Goal: Task Accomplishment & Management: Complete application form

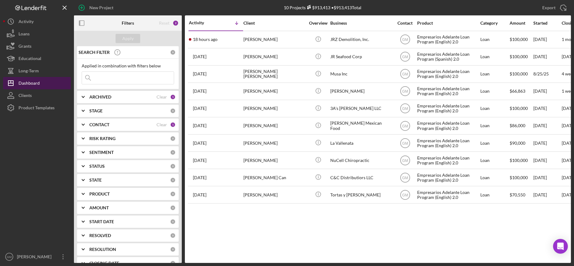
click at [34, 84] on div "Dashboard" at bounding box center [28, 84] width 21 height 14
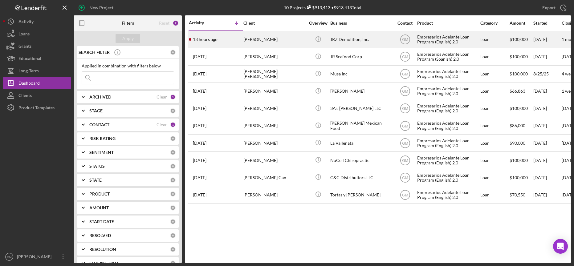
click at [347, 40] on div "JRZ Demolition, Inc." at bounding box center [361, 39] width 62 height 16
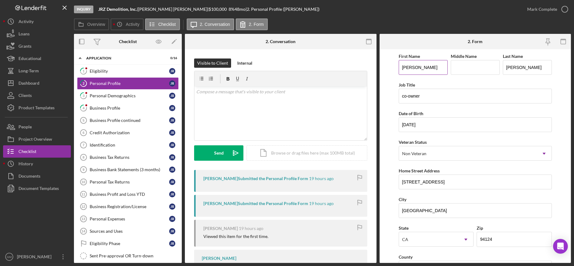
drag, startPoint x: 403, startPoint y: 67, endPoint x: 422, endPoint y: 71, distance: 19.4
click at [403, 67] on input "jose" at bounding box center [423, 67] width 49 height 15
type input "Jose"
click at [89, 71] on icon "1" at bounding box center [83, 70] width 15 height 15
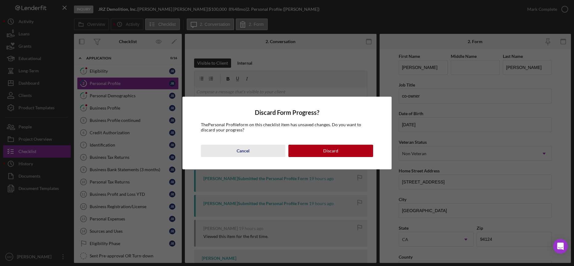
click at [254, 151] on button "Cancel" at bounding box center [243, 151] width 84 height 12
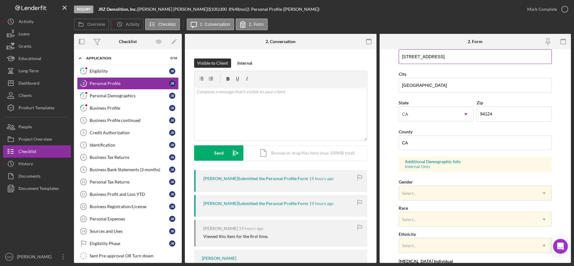
scroll to position [197, 0]
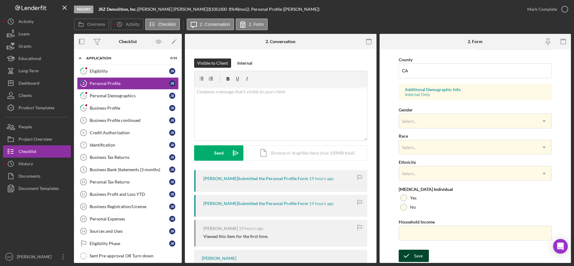
click at [415, 258] on div "Save" at bounding box center [418, 256] width 9 height 12
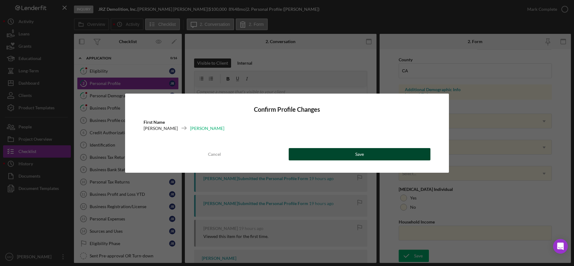
click at [378, 158] on button "Save" at bounding box center [360, 154] width 142 height 12
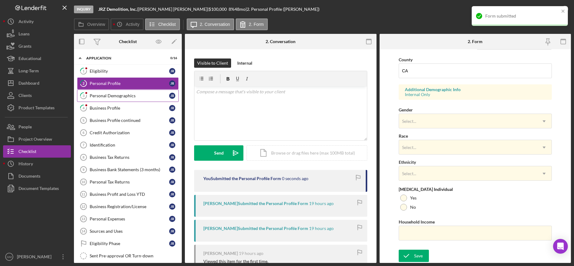
click at [133, 98] on link "3 Personal Demographics J R" at bounding box center [128, 96] width 102 height 12
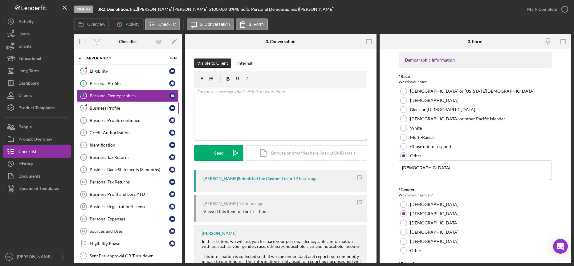
click at [110, 109] on div "Business Profile" at bounding box center [129, 108] width 79 height 5
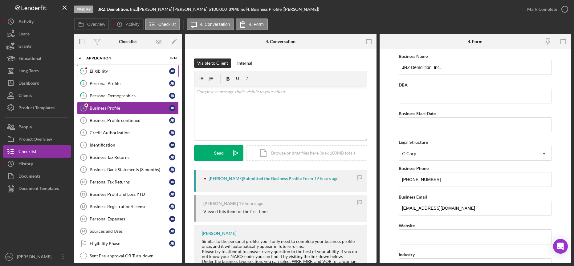
click at [108, 72] on div "Eligibility" at bounding box center [129, 71] width 79 height 5
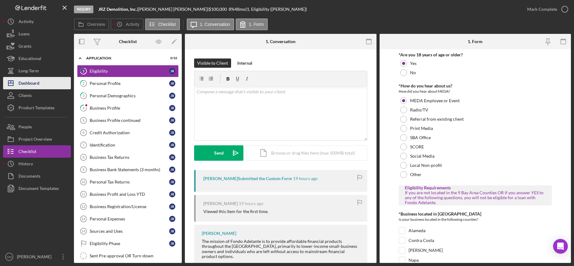
click at [40, 84] on button "Icon/Dashboard Dashboard" at bounding box center [37, 83] width 68 height 12
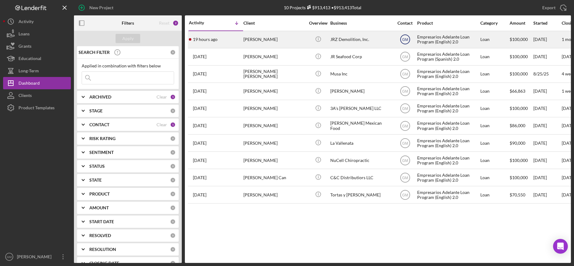
click at [407, 39] on text "GM" at bounding box center [405, 40] width 6 height 4
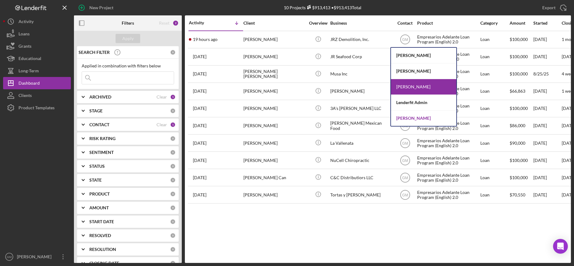
click at [407, 115] on div "Willan Rivera" at bounding box center [423, 118] width 65 height 15
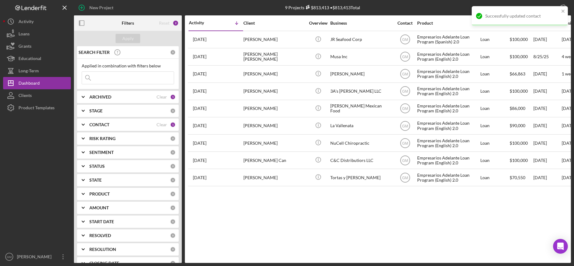
scroll to position [0, 0]
